Goal: Go to known website: Access a specific website the user already knows

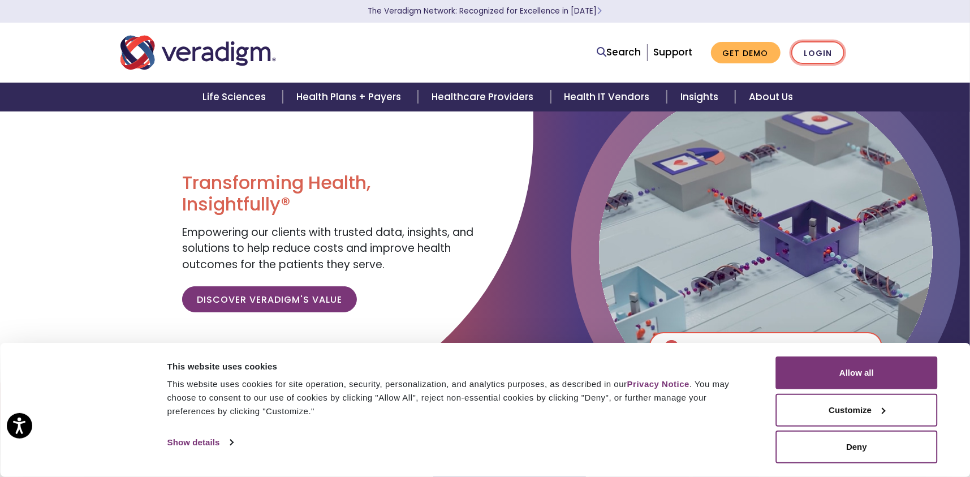
click at [814, 51] on link "Login" at bounding box center [817, 52] width 53 height 23
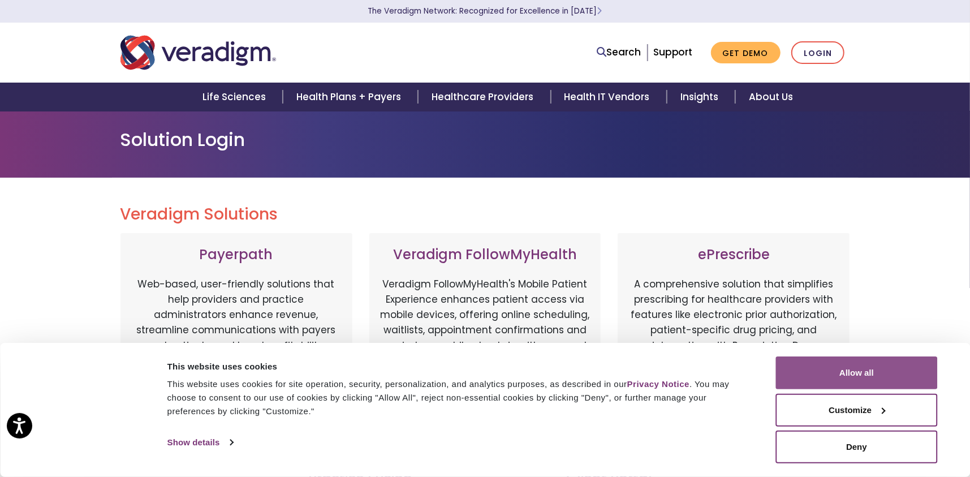
click at [859, 375] on button "Allow all" at bounding box center [857, 372] width 162 height 33
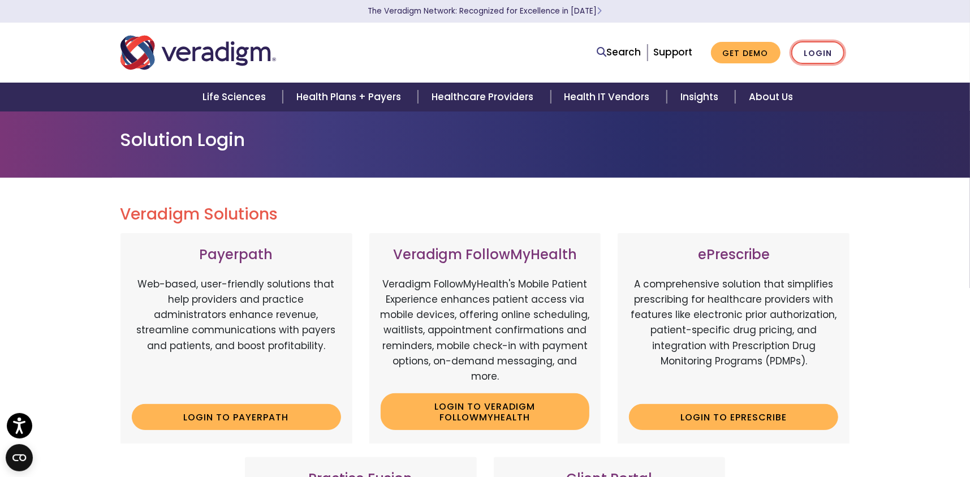
click at [815, 52] on link "Login" at bounding box center [817, 52] width 53 height 23
click at [735, 417] on link "Login to ePrescribe" at bounding box center [733, 417] width 209 height 26
